Goal: Task Accomplishment & Management: Manage account settings

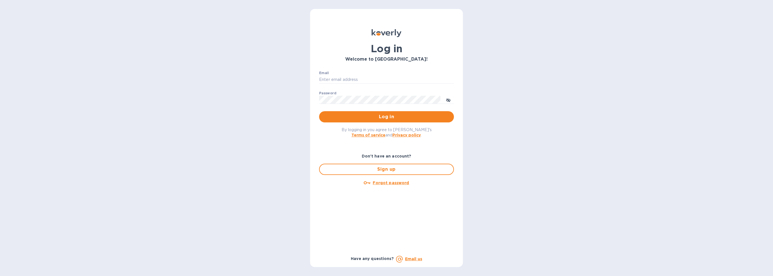
type input "[EMAIL_ADDRESS][DOMAIN_NAME]"
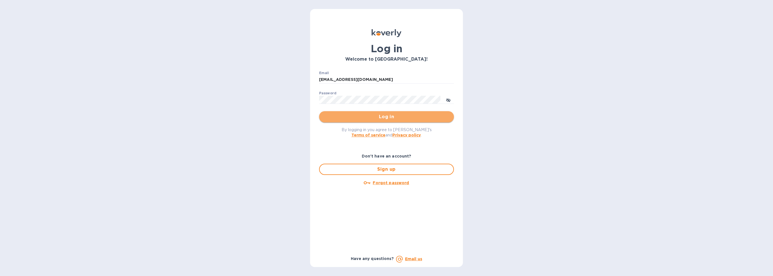
click at [376, 118] on span "Log in" at bounding box center [387, 117] width 126 height 7
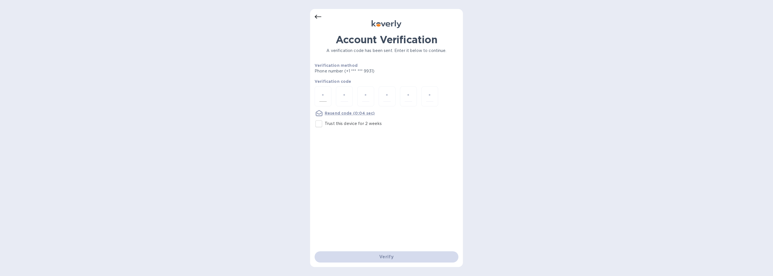
click at [328, 95] on div at bounding box center [323, 97] width 17 height 20
type input "4"
type input "0"
type input "5"
type input "2"
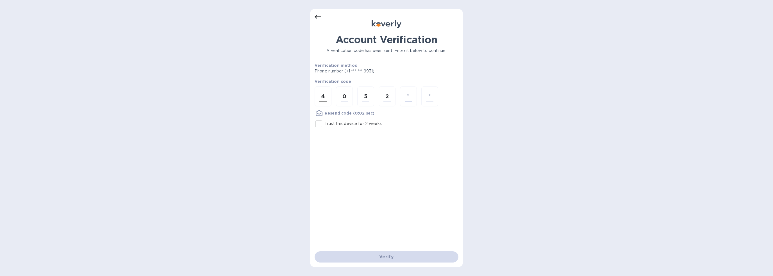
type input "8"
type input "0"
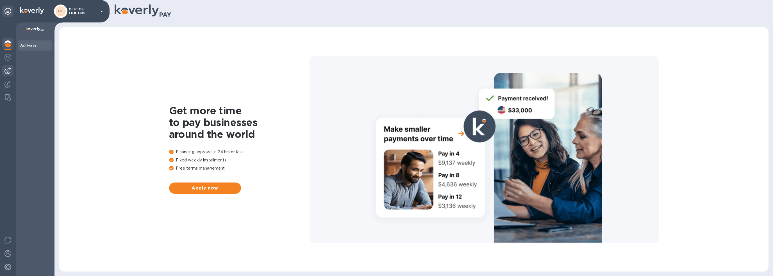
click at [3, 68] on div at bounding box center [7, 70] width 11 height 11
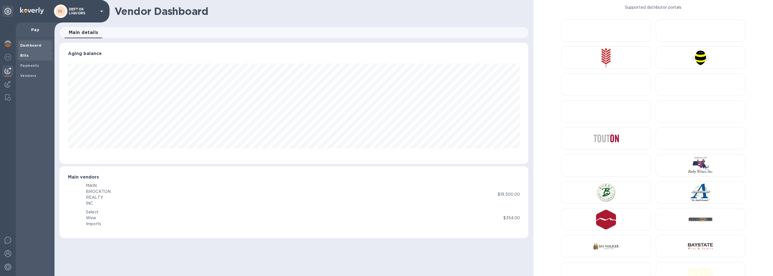
scroll to position [121, 469]
click at [27, 59] on div "Bills" at bounding box center [35, 56] width 34 height 10
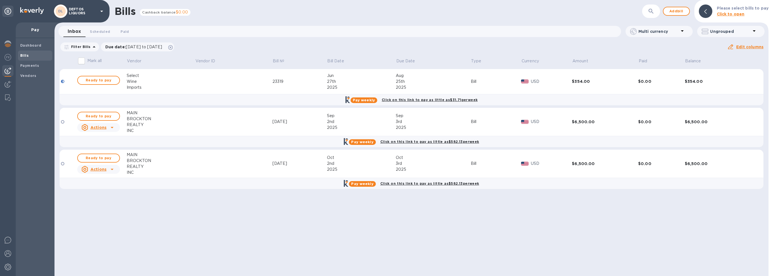
click at [332, 81] on div "27th" at bounding box center [361, 82] width 69 height 6
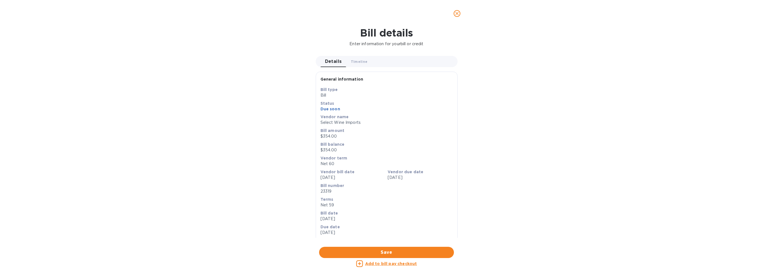
click at [457, 13] on icon "close" at bounding box center [457, 14] width 6 height 6
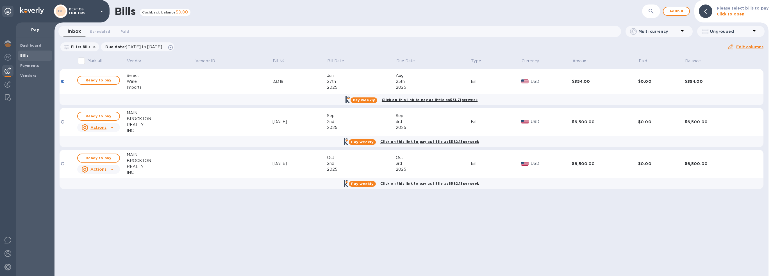
click at [579, 223] on div "Bills Cashback balance $0.00 ​ Add bill Please select bills to pay Click to ope…" at bounding box center [412, 138] width 714 height 276
click at [97, 12] on p "DEFTOS LIQUORS" at bounding box center [83, 11] width 28 height 8
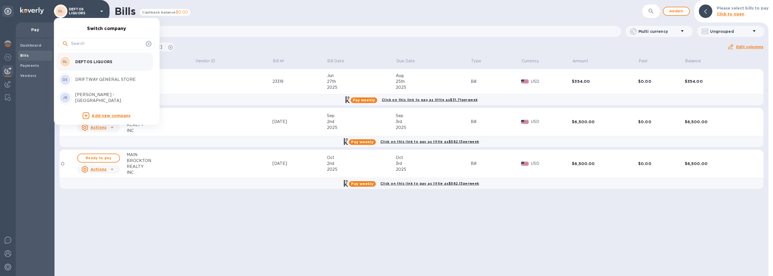
click at [6, 252] on div at bounding box center [386, 138] width 773 height 276
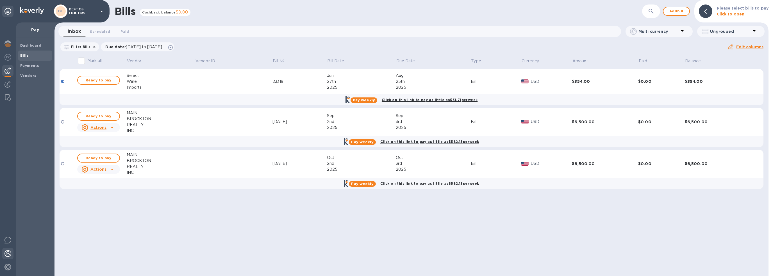
click at [8, 253] on img at bounding box center [7, 253] width 7 height 7
